Goal: Check status: Check status

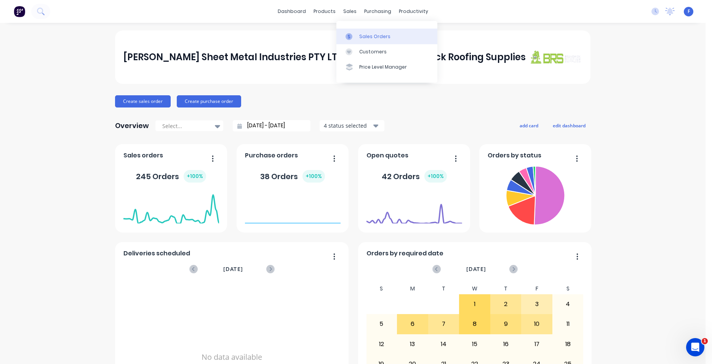
click at [369, 32] on link "Sales Orders" at bounding box center [386, 36] width 101 height 15
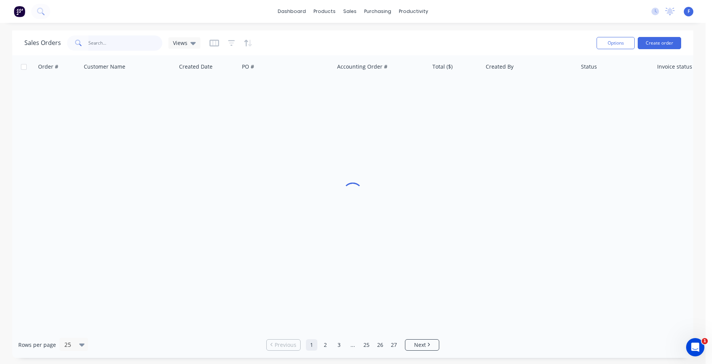
click at [98, 42] on input "text" at bounding box center [125, 42] width 74 height 15
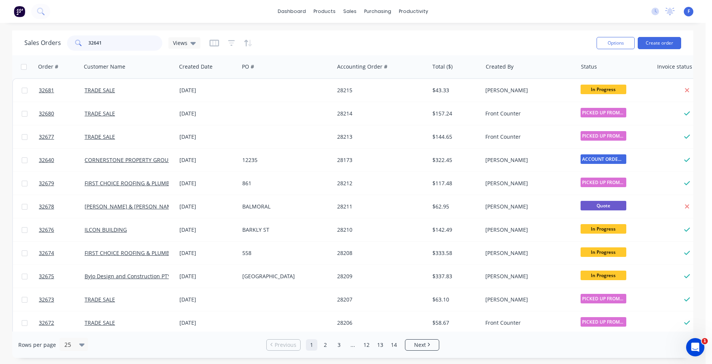
type input "32641"
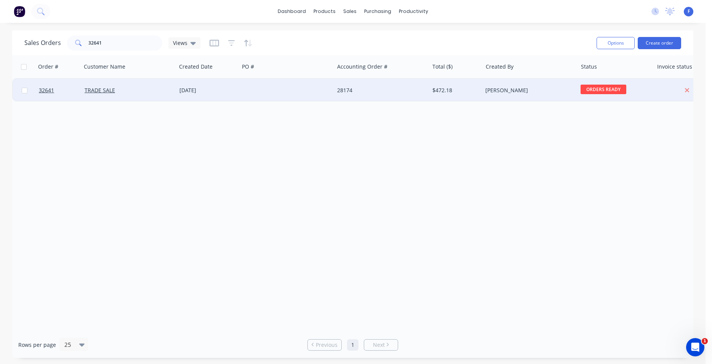
click at [285, 86] on div at bounding box center [286, 90] width 95 height 23
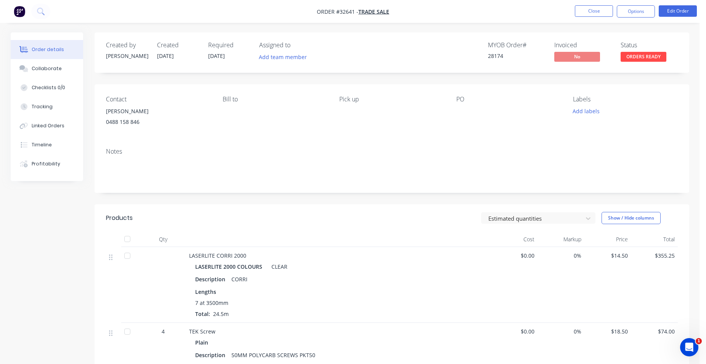
click at [659, 60] on span "ORDERS READY" at bounding box center [643, 57] width 46 height 10
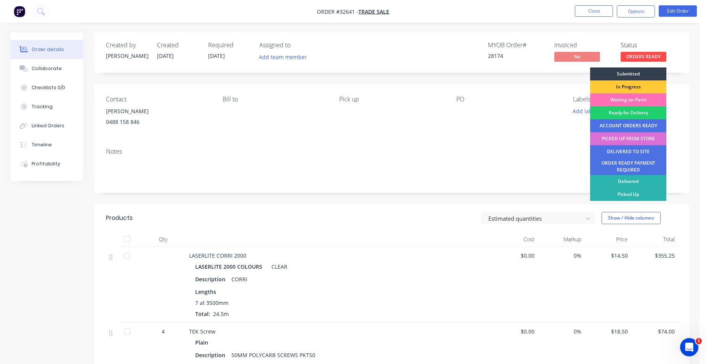
click at [629, 142] on div "PICKED UP FROM STORE" at bounding box center [628, 138] width 76 height 13
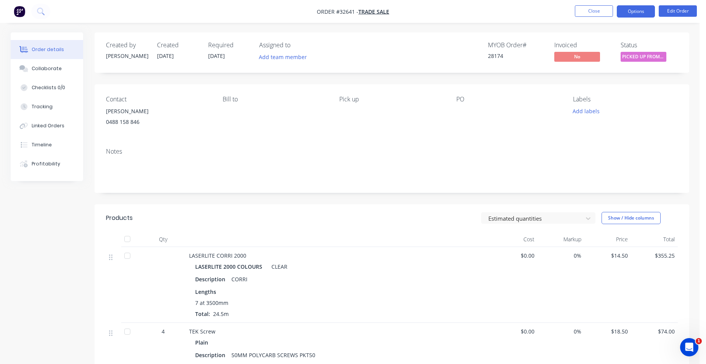
click at [643, 13] on button "Options" at bounding box center [635, 11] width 38 height 12
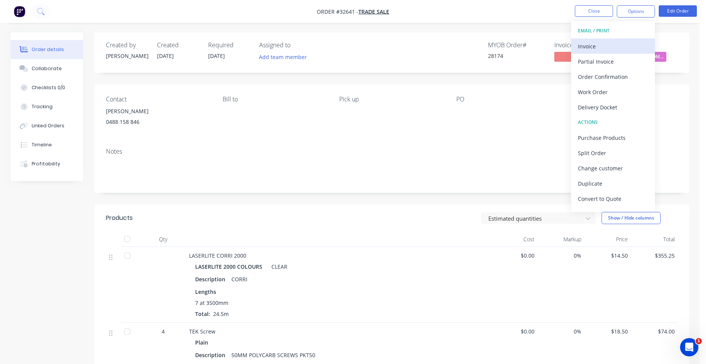
click at [604, 50] on div "Invoice" at bounding box center [613, 46] width 70 height 11
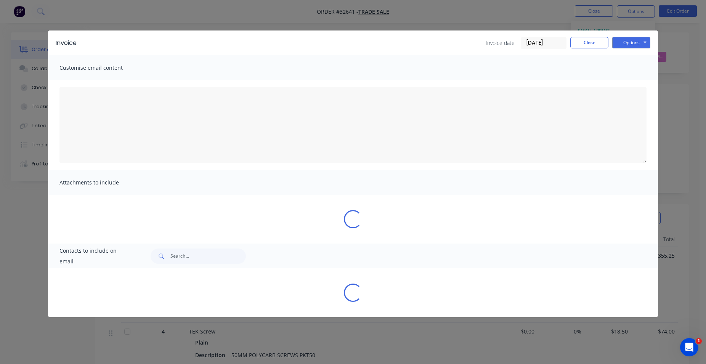
type textarea "A PDF copy of the order has been attached to this email. To view your order onl…"
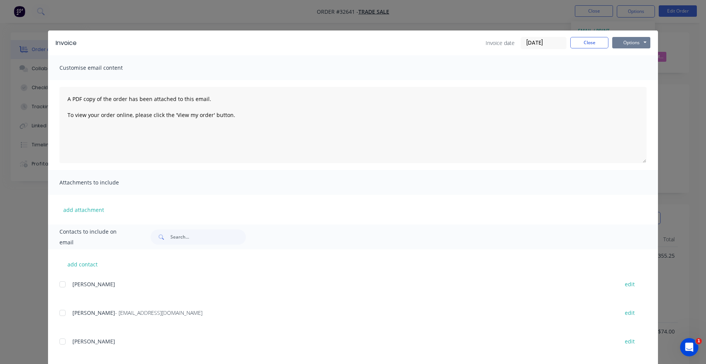
click at [631, 45] on button "Options" at bounding box center [631, 42] width 38 height 11
click at [623, 65] on button "Print" at bounding box center [636, 68] width 49 height 13
click at [594, 44] on button "Close" at bounding box center [589, 42] width 38 height 11
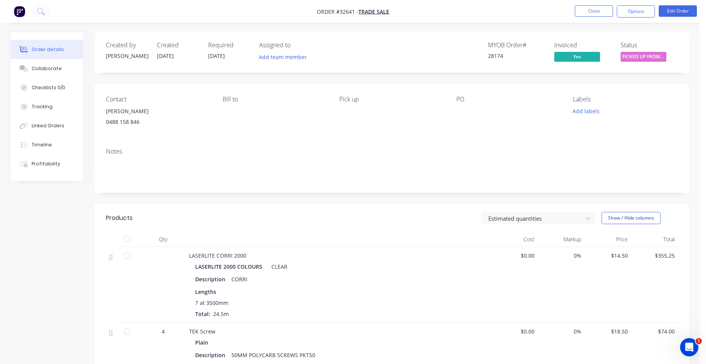
scroll to position [137, 0]
